Goal: Information Seeking & Learning: Check status

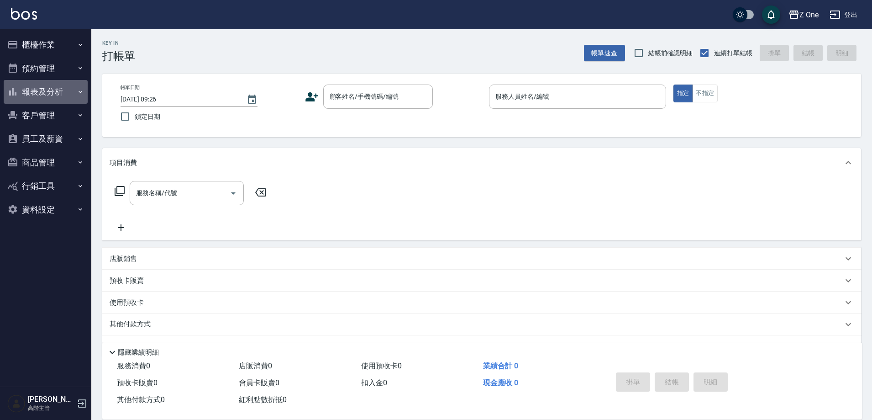
click at [36, 93] on button "報表及分析" at bounding box center [46, 92] width 84 height 24
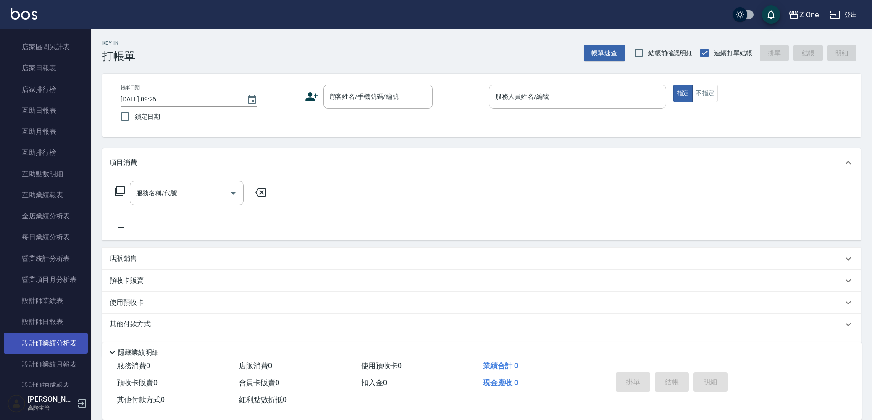
scroll to position [137, 0]
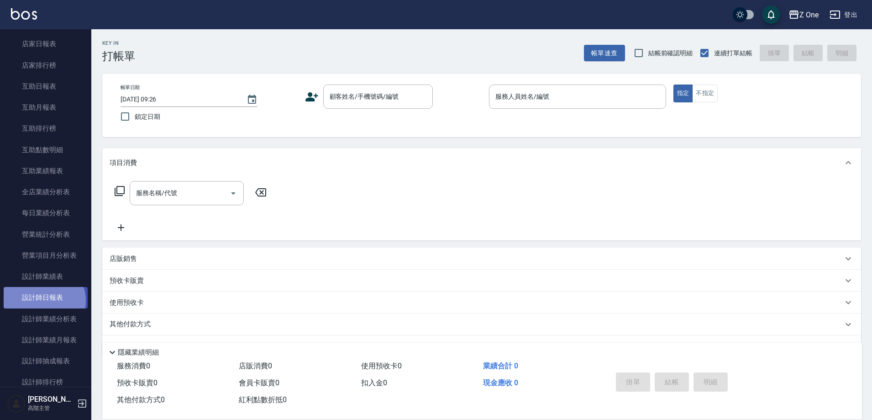
click at [42, 301] on link "設計師日報表" at bounding box center [46, 297] width 84 height 21
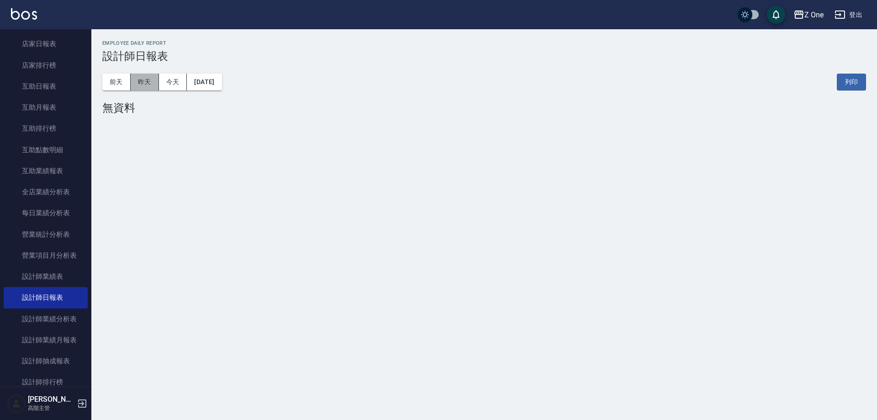
click at [142, 84] on button "昨天" at bounding box center [145, 82] width 28 height 17
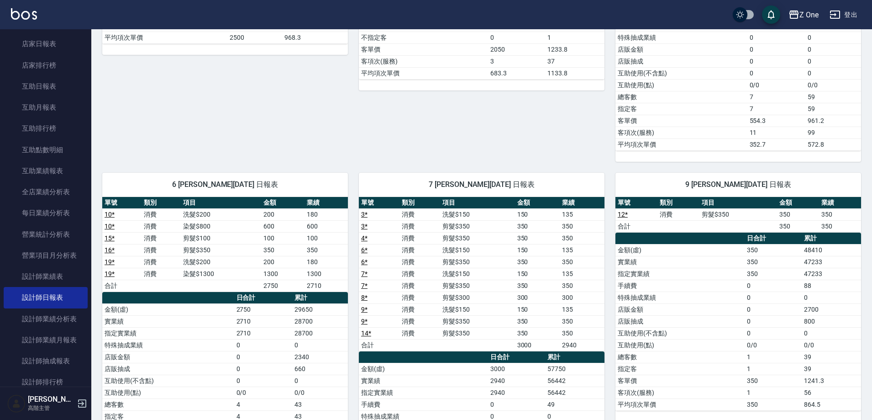
scroll to position [320, 0]
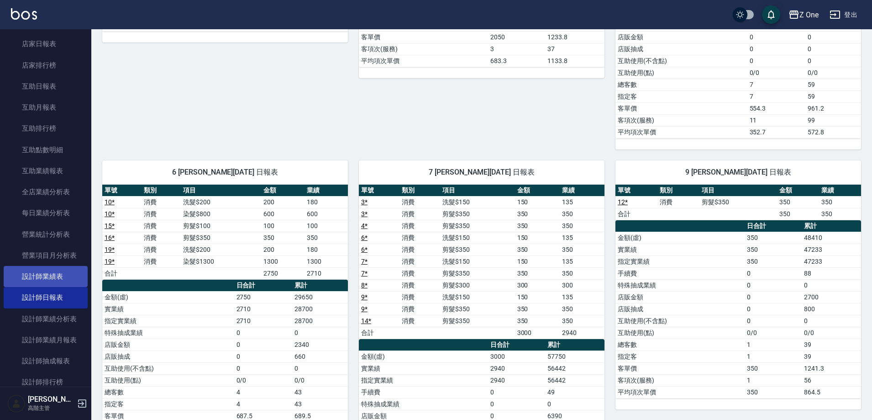
click at [31, 278] on link "設計師業績表" at bounding box center [46, 276] width 84 height 21
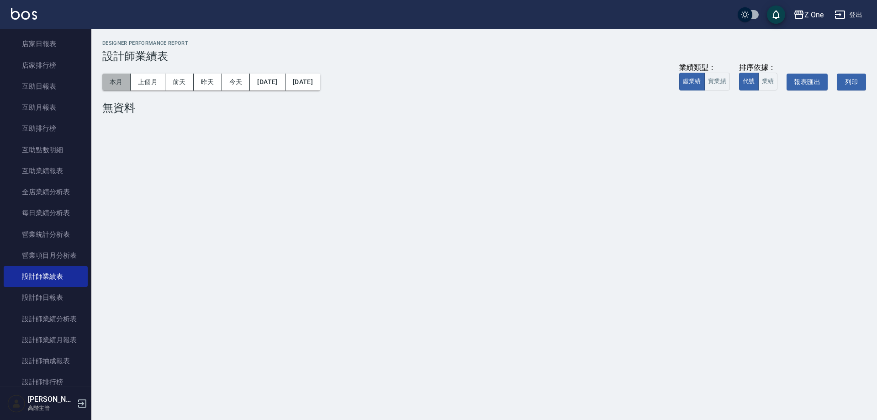
click at [113, 83] on button "本月" at bounding box center [116, 82] width 28 height 17
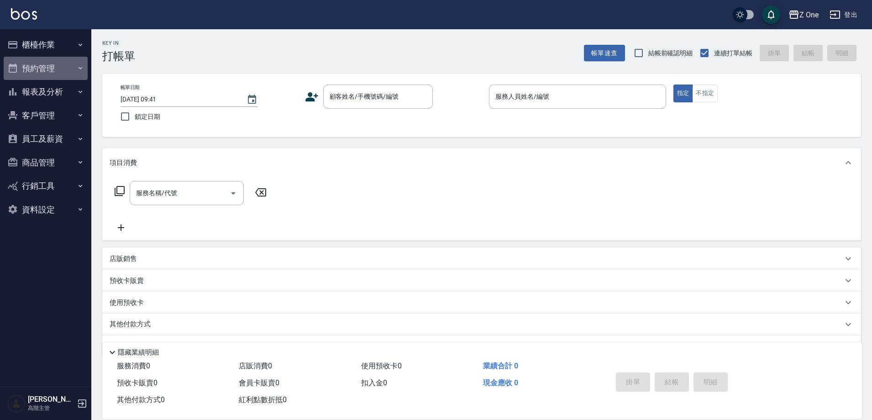
click at [36, 72] on button "預約管理" at bounding box center [46, 69] width 84 height 24
click at [32, 90] on button "報表及分析" at bounding box center [46, 92] width 84 height 24
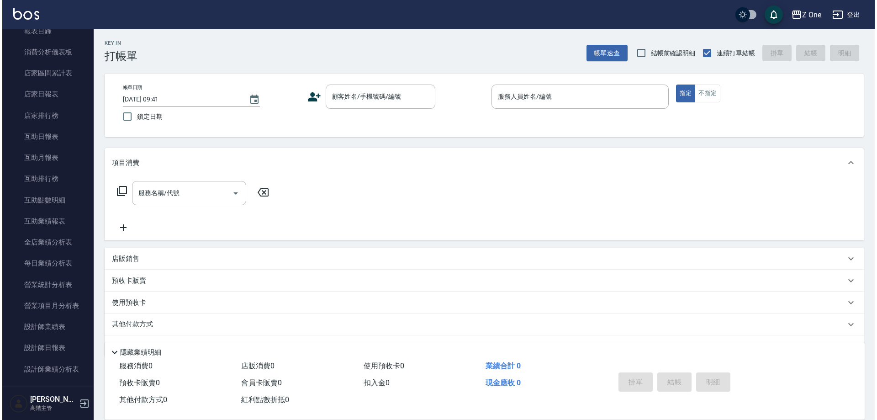
scroll to position [91, 0]
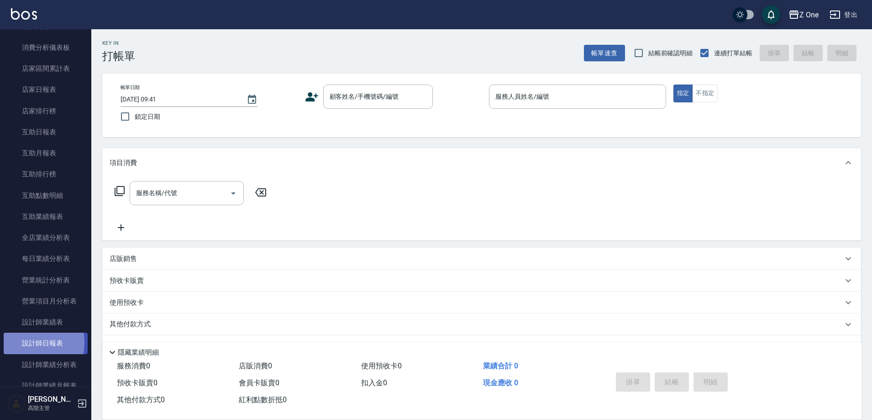
click at [19, 342] on link "設計師日報表" at bounding box center [46, 342] width 84 height 21
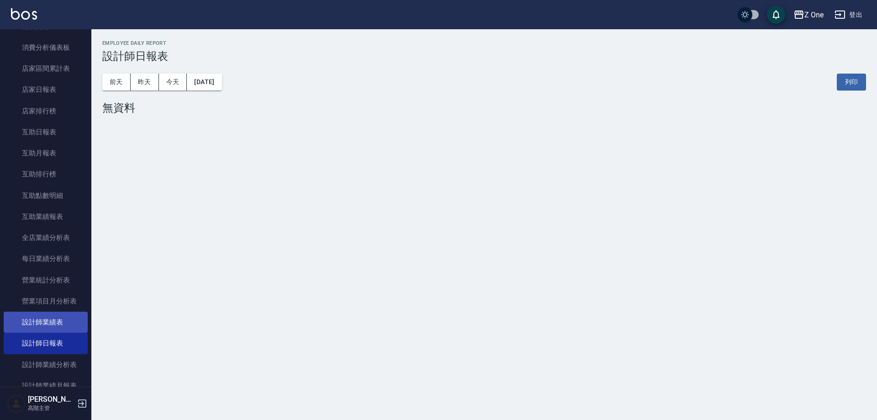
click at [21, 328] on link "設計師業績表" at bounding box center [46, 321] width 84 height 21
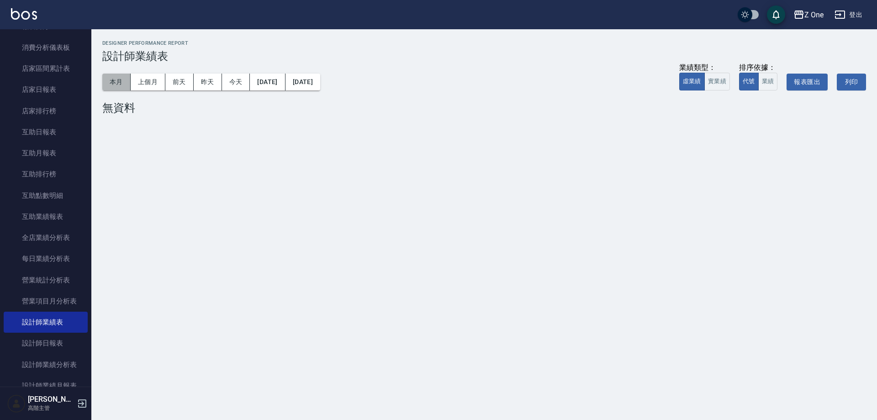
click at [109, 83] on button "本月" at bounding box center [116, 82] width 28 height 17
